Goal: Information Seeking & Learning: Learn about a topic

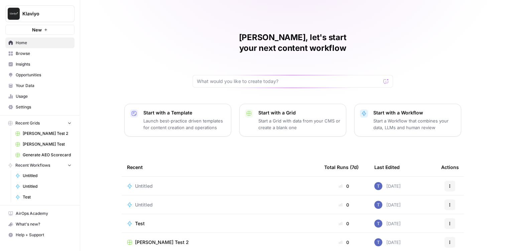
click at [42, 66] on span "Insights" at bounding box center [44, 64] width 56 height 6
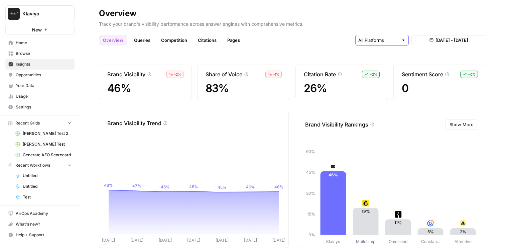
click at [380, 37] on input "text" at bounding box center [378, 40] width 40 height 7
click at [203, 42] on link "Citations" at bounding box center [207, 40] width 27 height 11
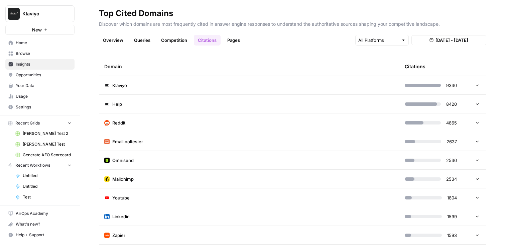
scroll to position [10, 0]
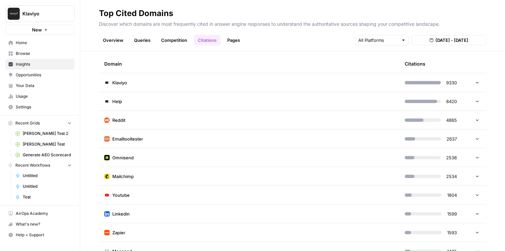
click at [479, 118] on icon at bounding box center [477, 119] width 5 height 5
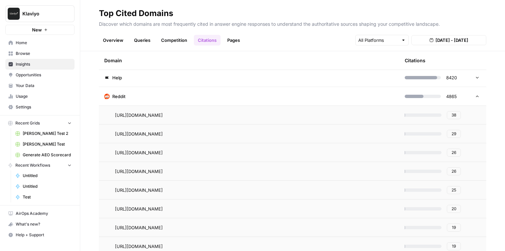
scroll to position [35, 0]
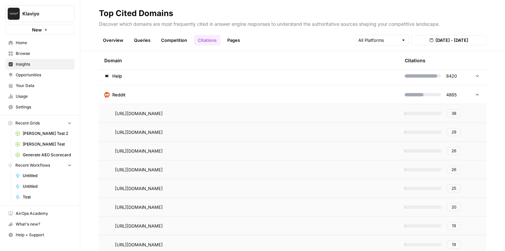
click at [326, 98] on td "Reddit" at bounding box center [249, 94] width 301 height 18
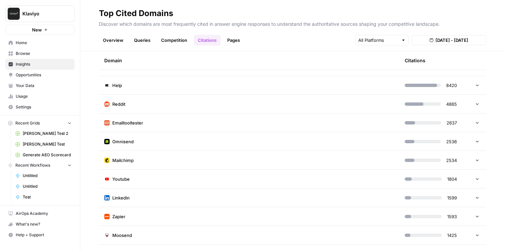
click at [320, 180] on td "Youtube" at bounding box center [249, 179] width 301 height 18
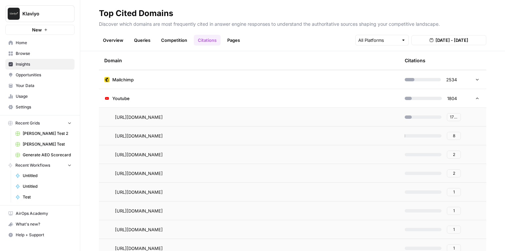
scroll to position [104, 0]
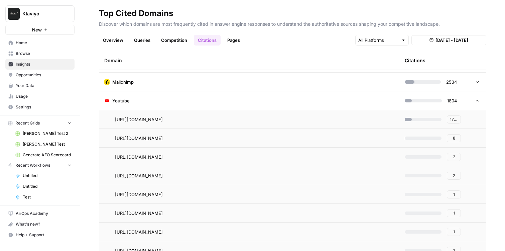
click at [474, 99] on div at bounding box center [476, 100] width 8 height 5
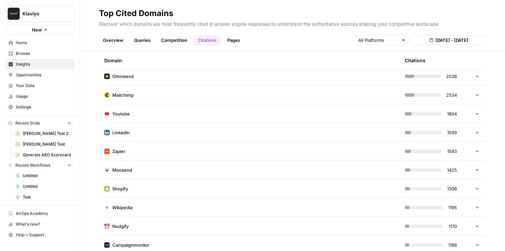
scroll to position [62, 0]
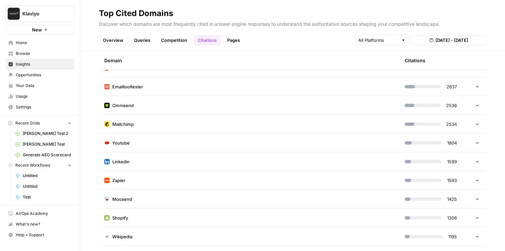
click at [476, 124] on icon at bounding box center [477, 123] width 5 height 5
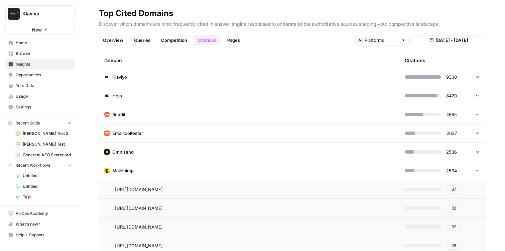
scroll to position [0, 0]
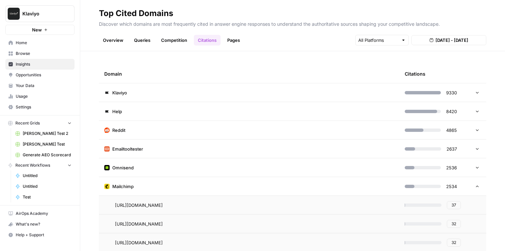
click at [108, 45] on link "Overview" at bounding box center [113, 40] width 28 height 11
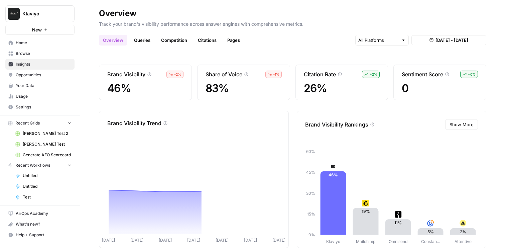
click at [31, 37] on nav "Home Browse Insights Opportunities Your Data Usage Settings" at bounding box center [40, 75] width 80 height 80
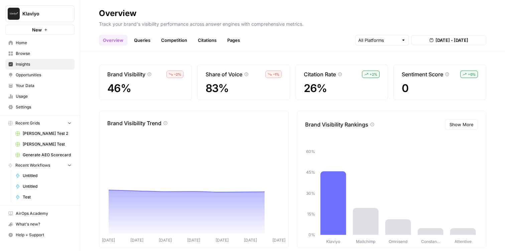
click at [31, 38] on link "Home" at bounding box center [39, 42] width 69 height 11
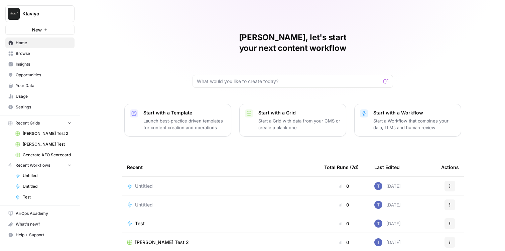
scroll to position [37, 0]
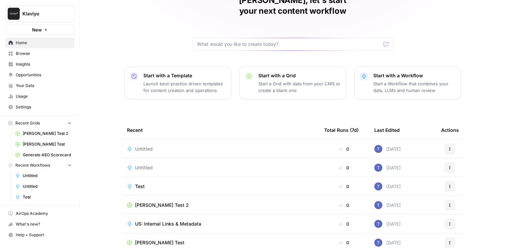
click at [31, 67] on link "Insights" at bounding box center [39, 64] width 69 height 11
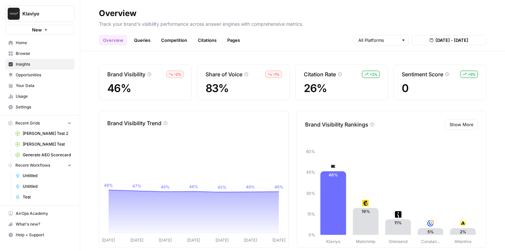
scroll to position [10, 0]
